Goal: Task Accomplishment & Management: Use online tool/utility

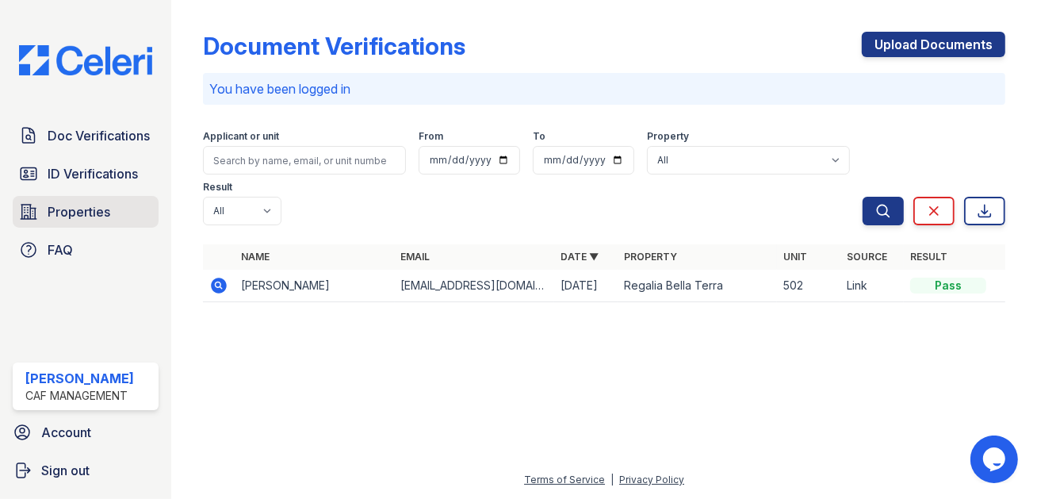
click at [59, 212] on span "Properties" at bounding box center [79, 211] width 63 height 19
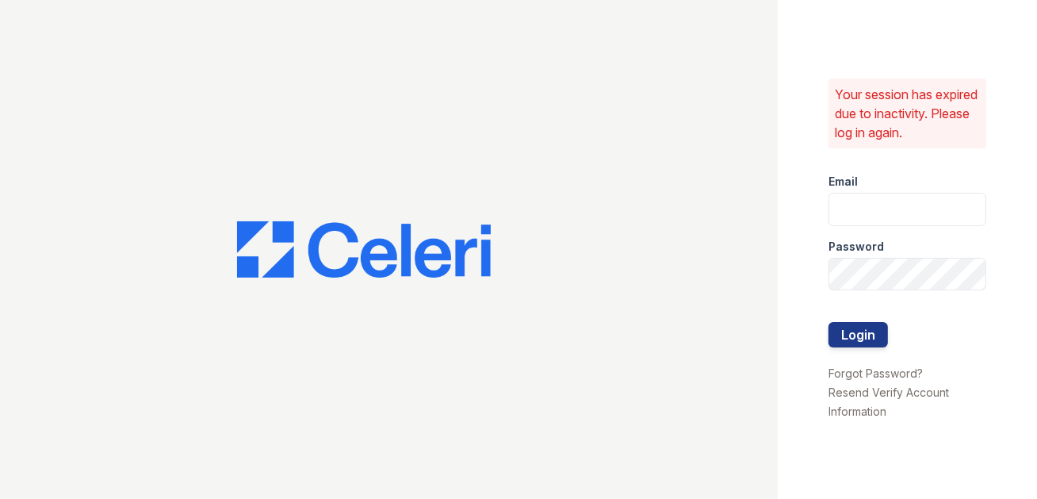
type input "[DOMAIN_NAME][EMAIL_ADDRESS][DOMAIN_NAME]"
click at [853, 334] on button "Login" at bounding box center [857, 334] width 59 height 25
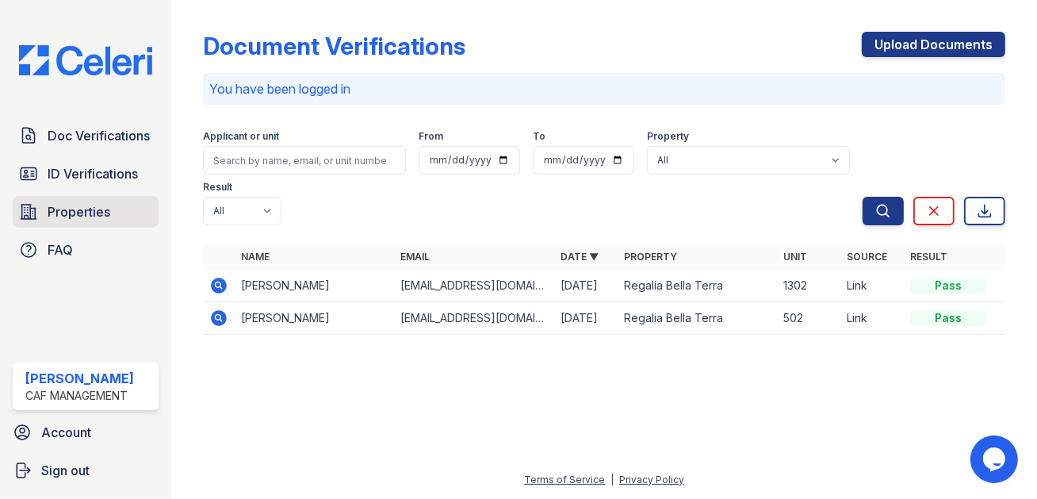
click at [65, 210] on span "Properties" at bounding box center [79, 211] width 63 height 19
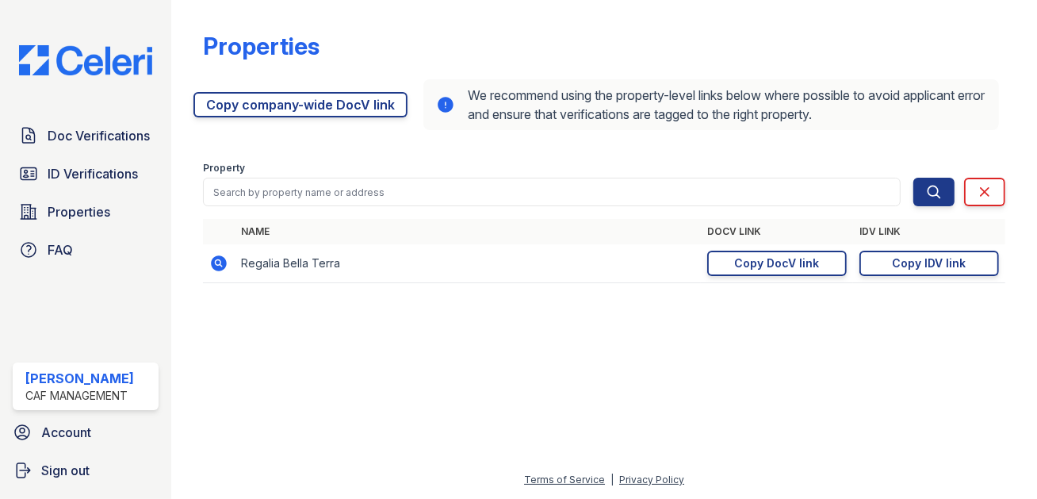
click at [220, 262] on icon at bounding box center [218, 262] width 4 height 4
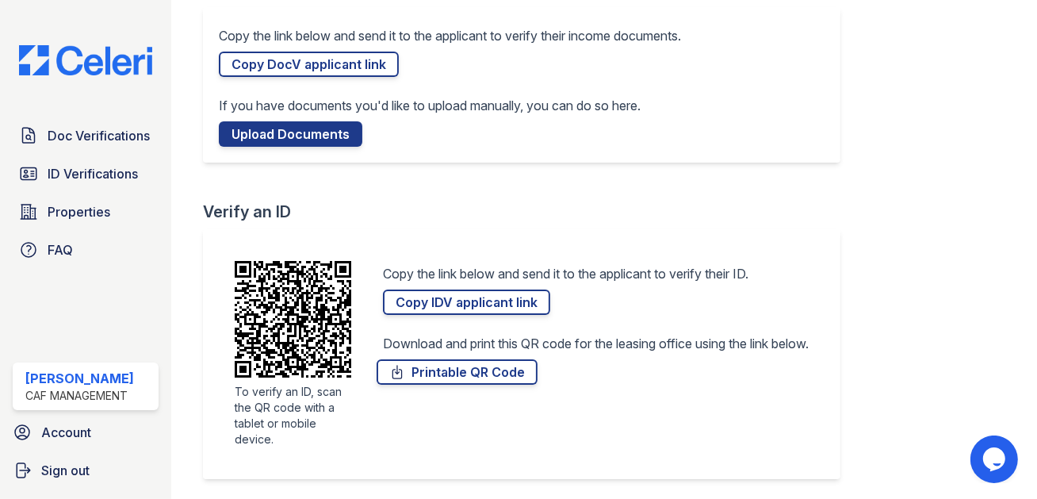
scroll to position [159, 0]
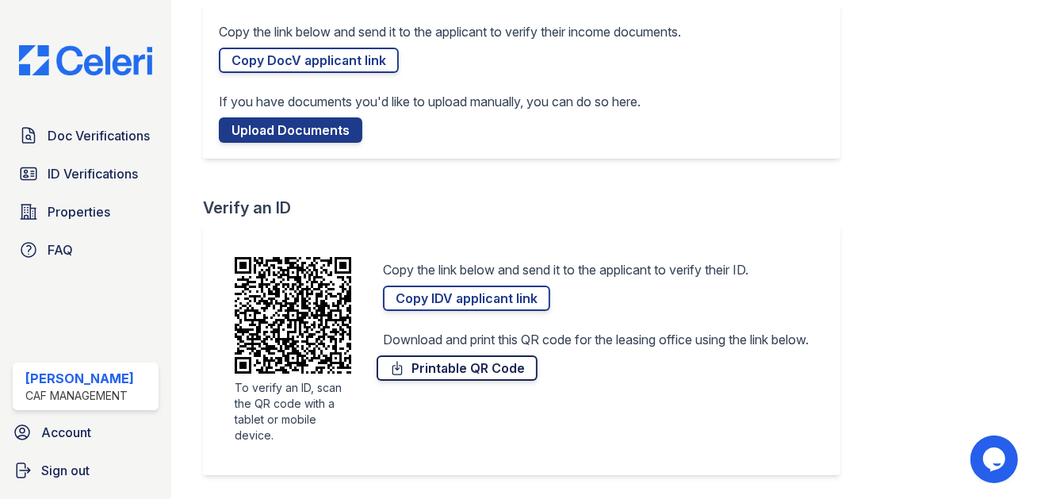
click at [461, 366] on link "Printable QR Code" at bounding box center [456, 367] width 161 height 25
